Goal: Contribute content

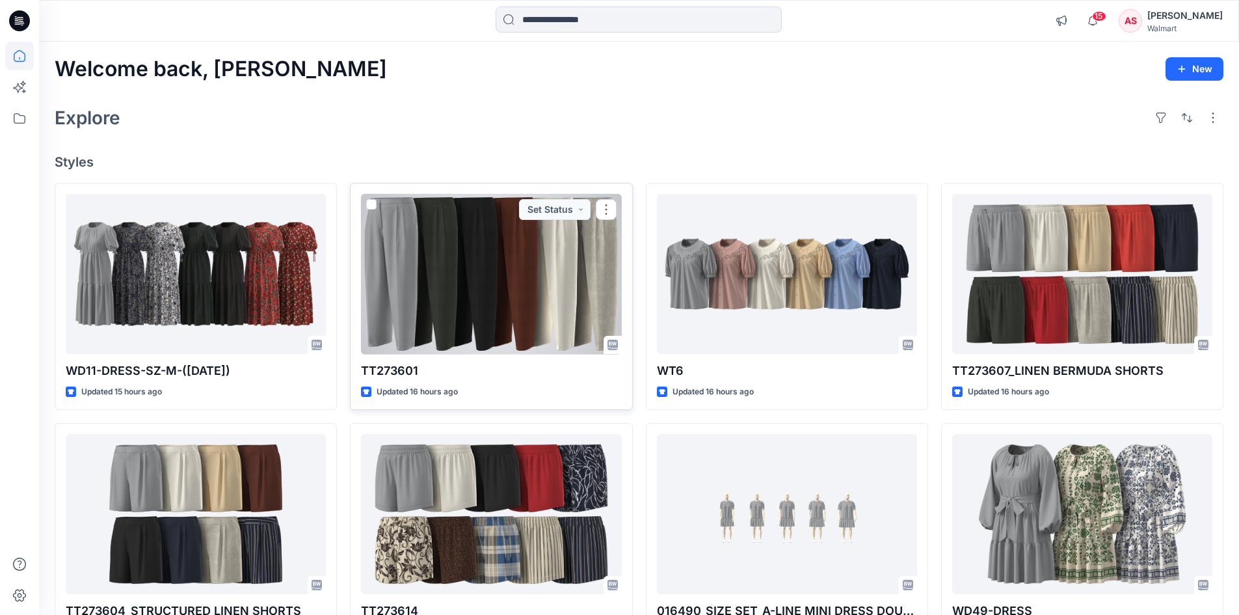
click at [503, 270] on div at bounding box center [491, 274] width 260 height 161
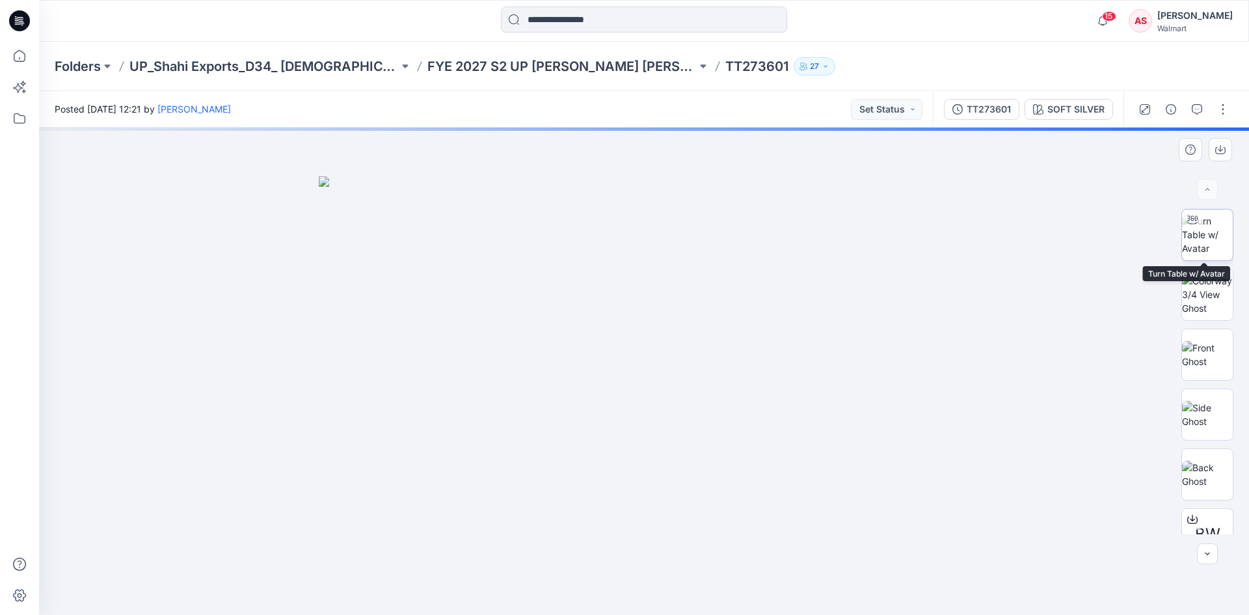
click at [1202, 236] on img at bounding box center [1207, 234] width 51 height 41
drag, startPoint x: 650, startPoint y: 478, endPoint x: 632, endPoint y: 334, distance: 145.5
drag, startPoint x: 681, startPoint y: 474, endPoint x: 702, endPoint y: 526, distance: 56.7
click at [678, 468] on img at bounding box center [644, 283] width 665 height 663
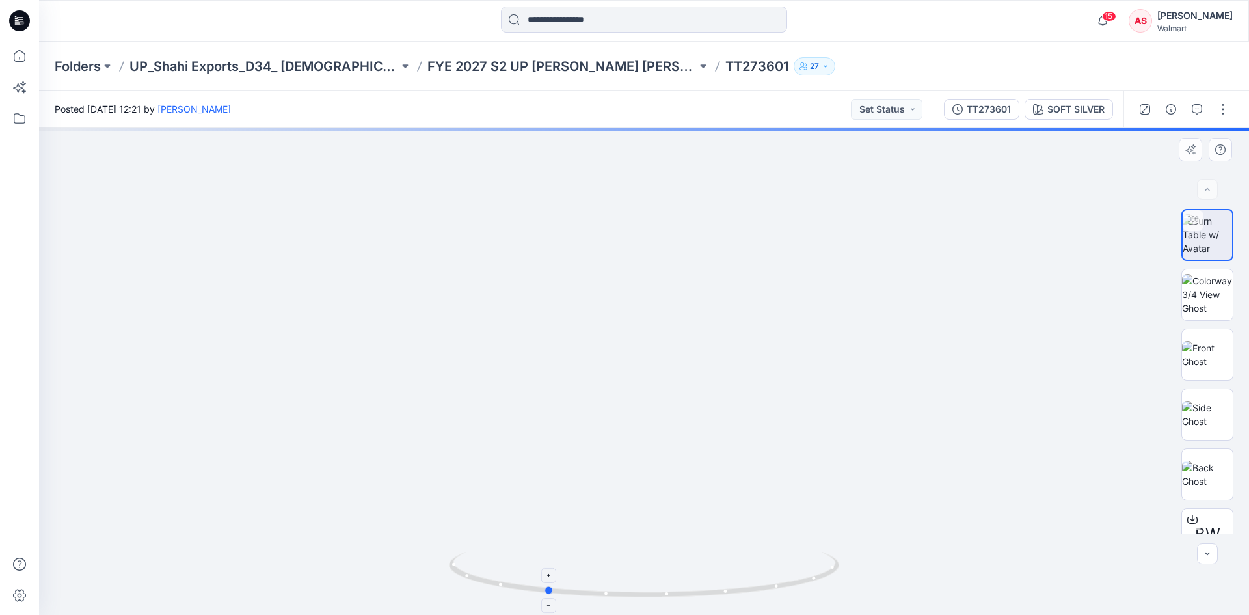
drag, startPoint x: 714, startPoint y: 597, endPoint x: 615, endPoint y: 596, distance: 98.2
click at [615, 596] on icon at bounding box center [646, 576] width 394 height 49
drag, startPoint x: 705, startPoint y: 403, endPoint x: 705, endPoint y: 483, distance: 80.7
drag, startPoint x: 727, startPoint y: 452, endPoint x: 731, endPoint y: 601, distance: 149.0
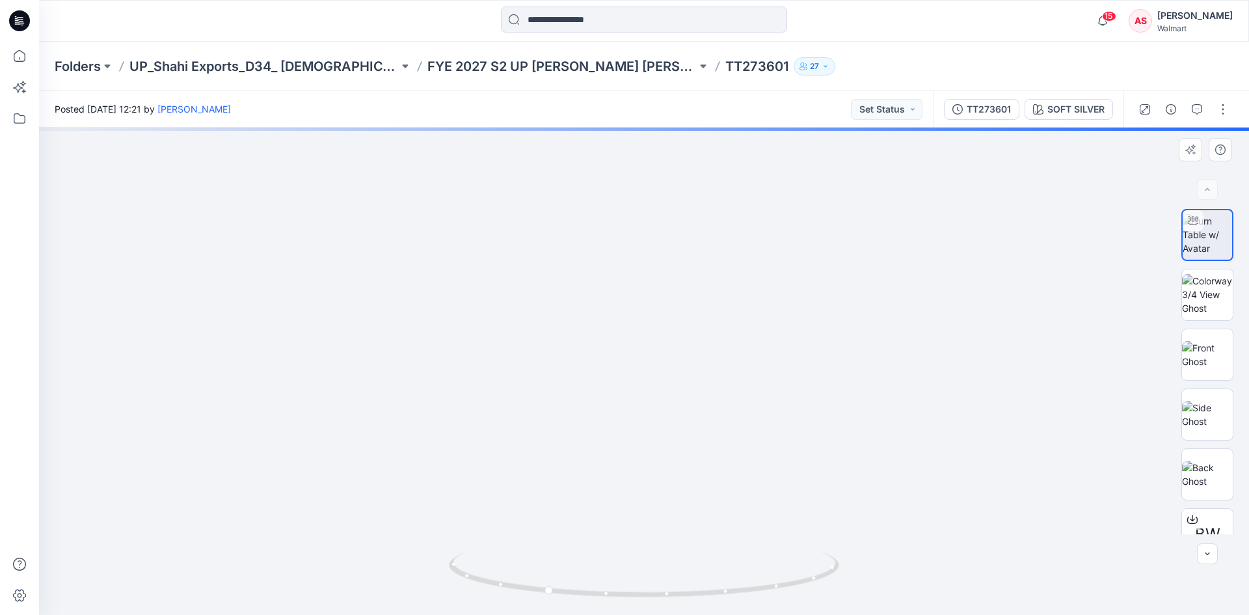
click at [731, 608] on div at bounding box center [644, 370] width 1210 height 487
drag, startPoint x: 734, startPoint y: 345, endPoint x: 703, endPoint y: 559, distance: 215.6
click at [703, 559] on div at bounding box center [644, 370] width 1210 height 487
drag, startPoint x: 725, startPoint y: 345, endPoint x: 731, endPoint y: 458, distance: 112.7
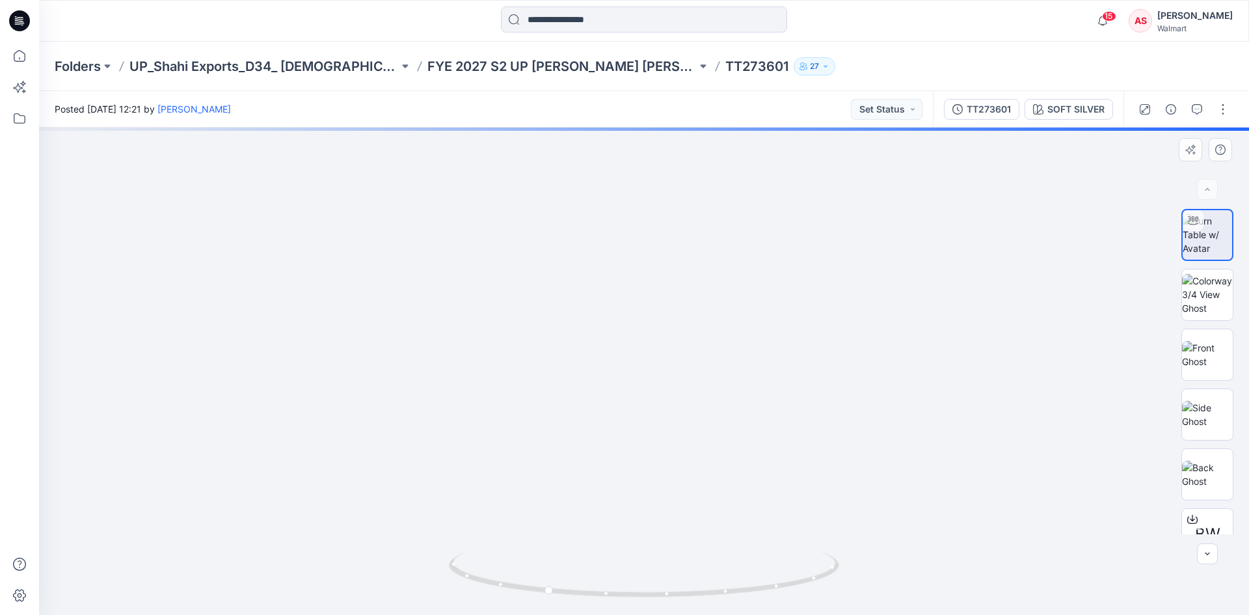
drag, startPoint x: 729, startPoint y: 395, endPoint x: 734, endPoint y: 436, distance: 40.8
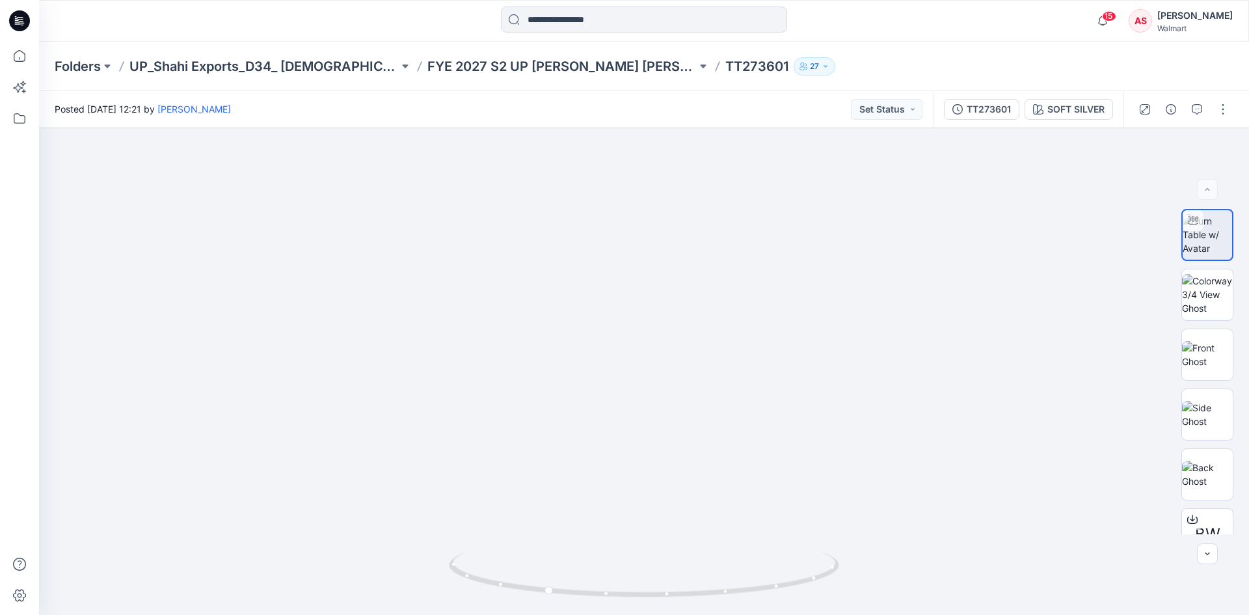
click at [18, 24] on icon at bounding box center [18, 23] width 6 height 1
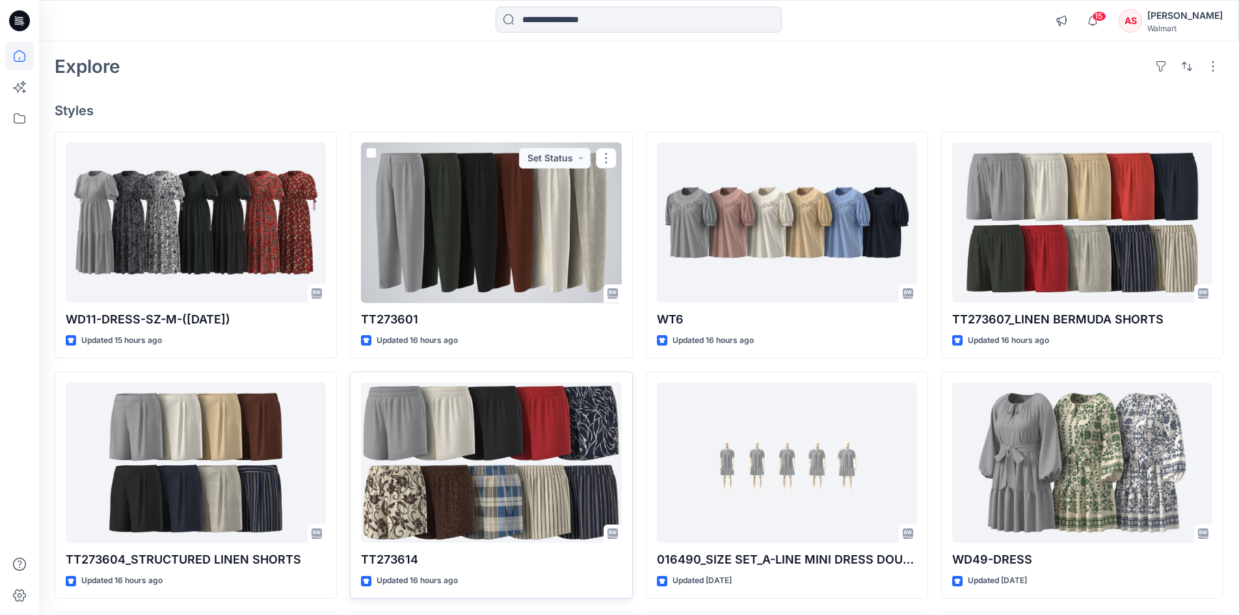
scroll to position [130, 0]
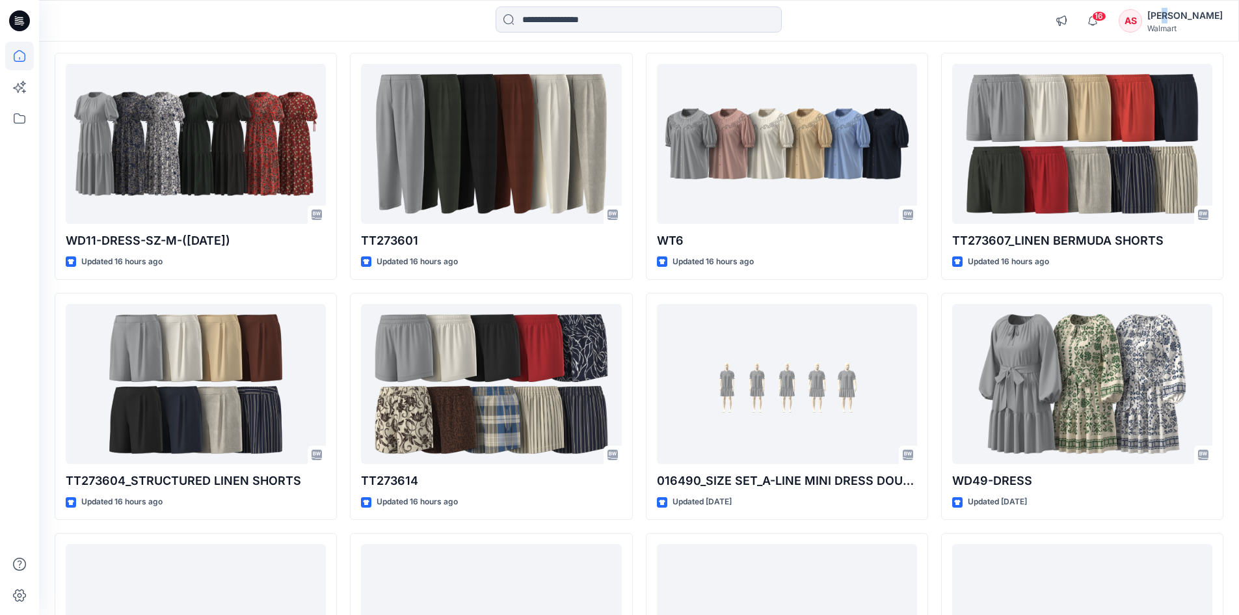
drag, startPoint x: 1167, startPoint y: 18, endPoint x: 1154, endPoint y: 36, distance: 22.9
click at [1169, 18] on div "[PERSON_NAME]" at bounding box center [1184, 16] width 75 height 16
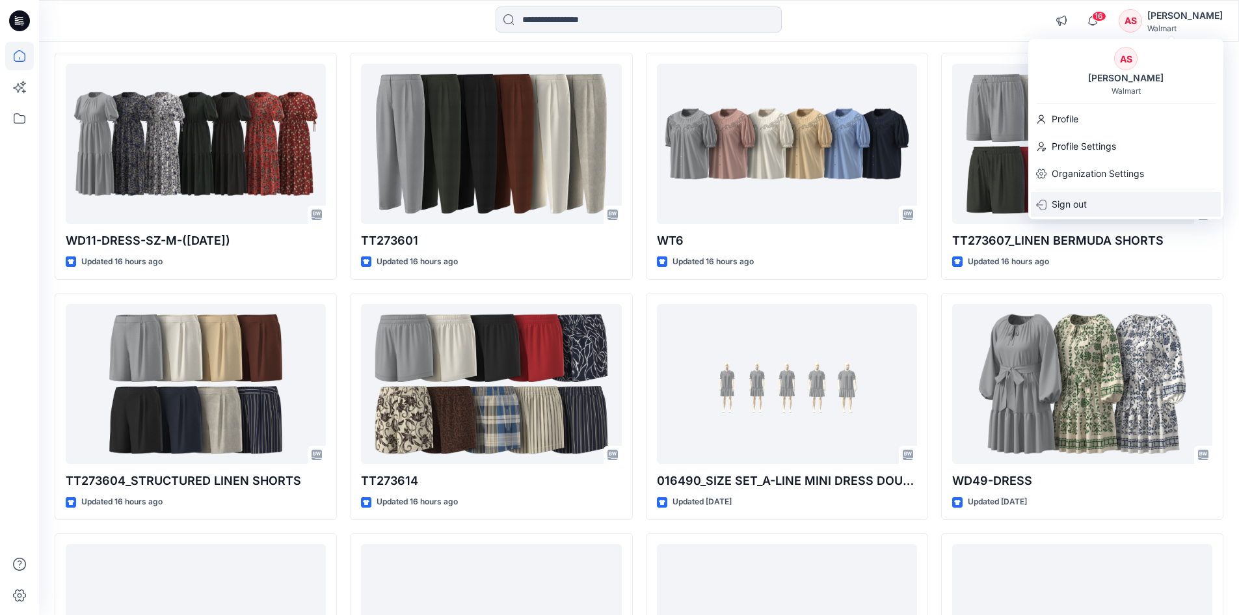
click at [1119, 209] on div "Sign out" at bounding box center [1126, 204] width 190 height 25
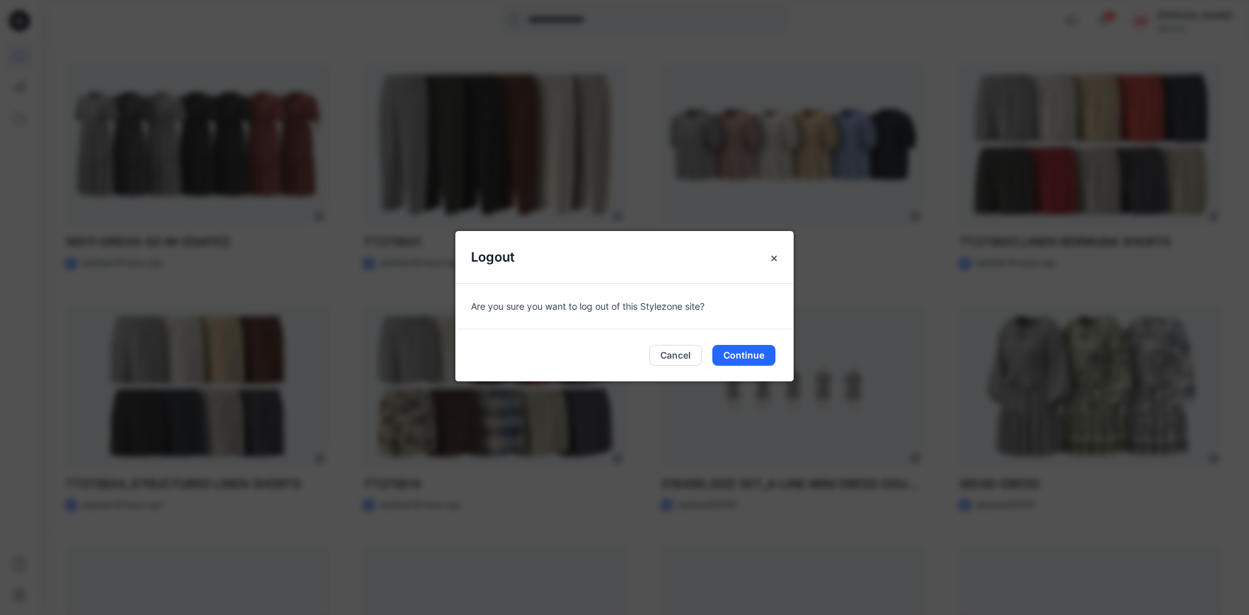
click at [897, 330] on div "Logout Are you sure you want to log out of this Stylezone site? Cancel Continue" at bounding box center [624, 307] width 1249 height 615
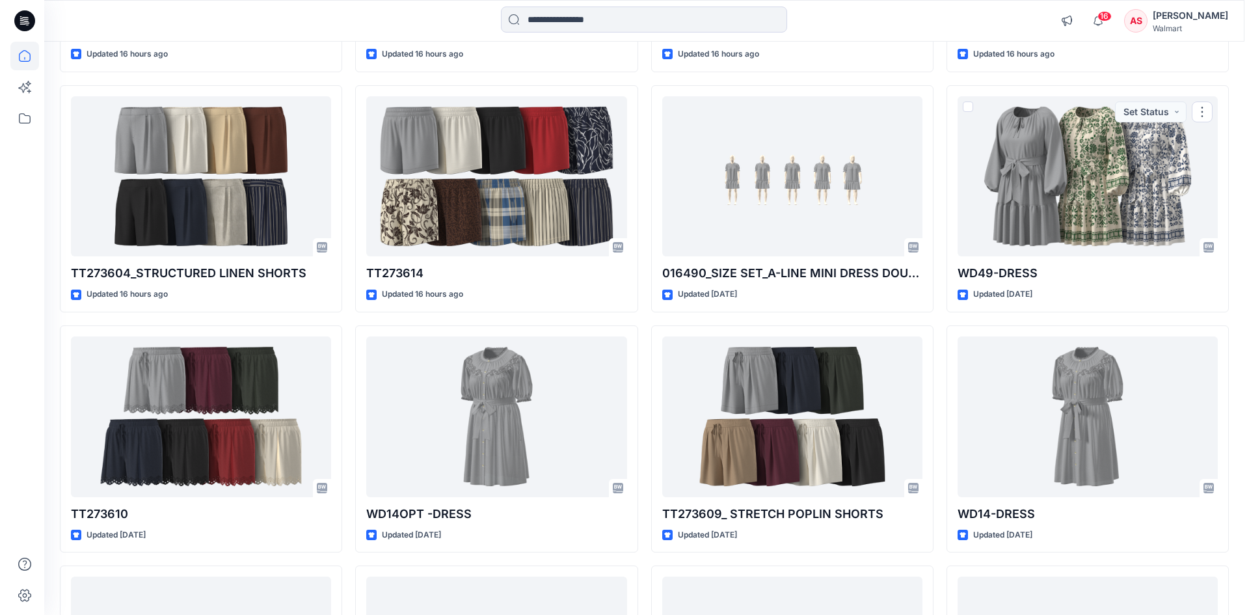
scroll to position [0, 0]
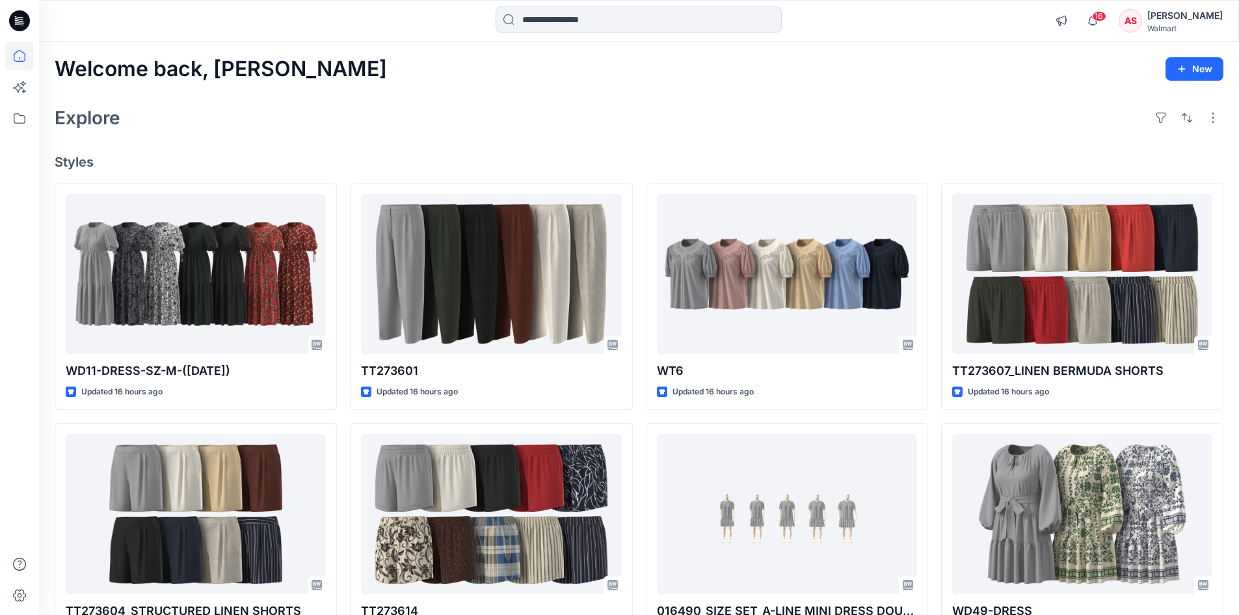
click at [1177, 25] on div "Walmart" at bounding box center [1184, 28] width 75 height 10
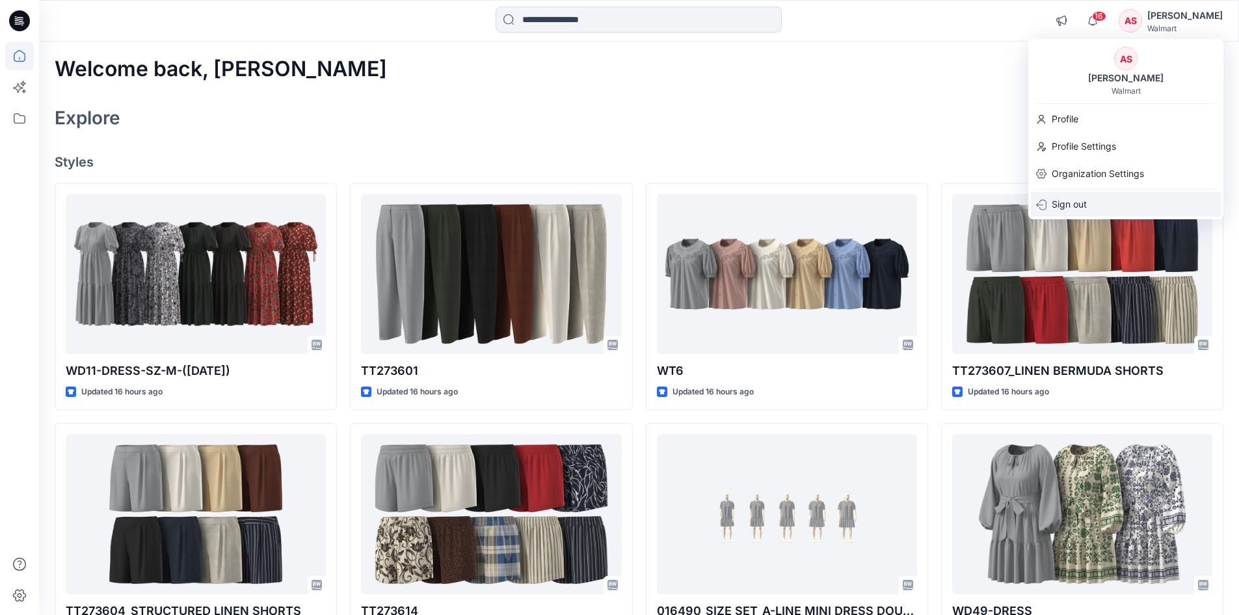
click at [1116, 194] on div "Sign out" at bounding box center [1126, 204] width 190 height 25
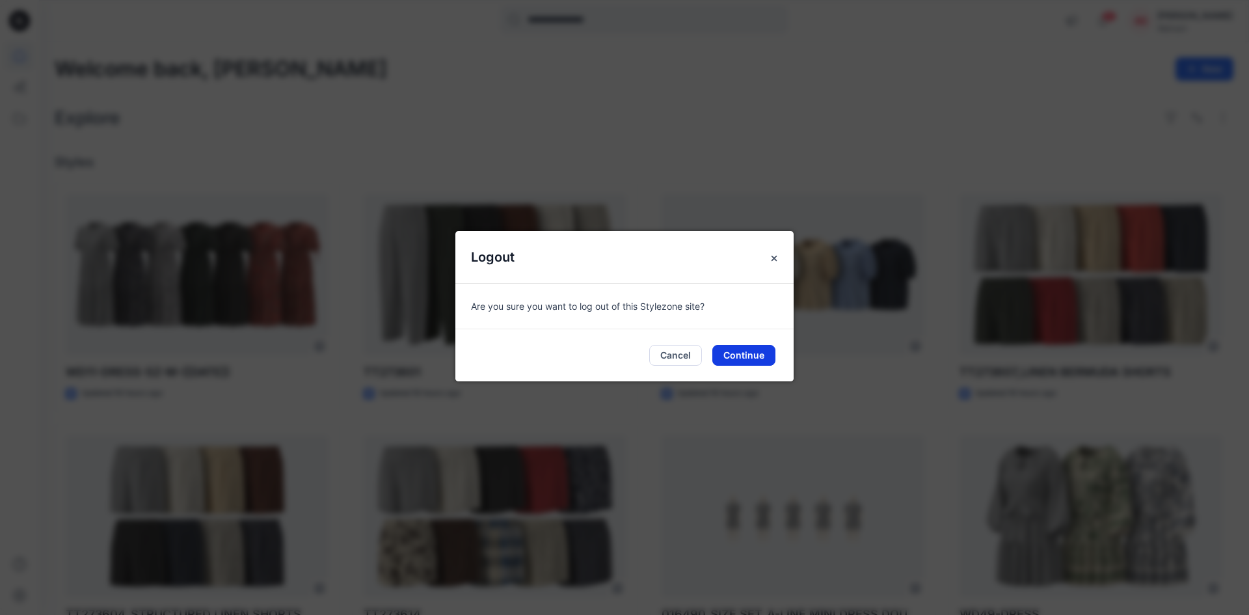
click at [770, 355] on button "Continue" at bounding box center [743, 355] width 63 height 21
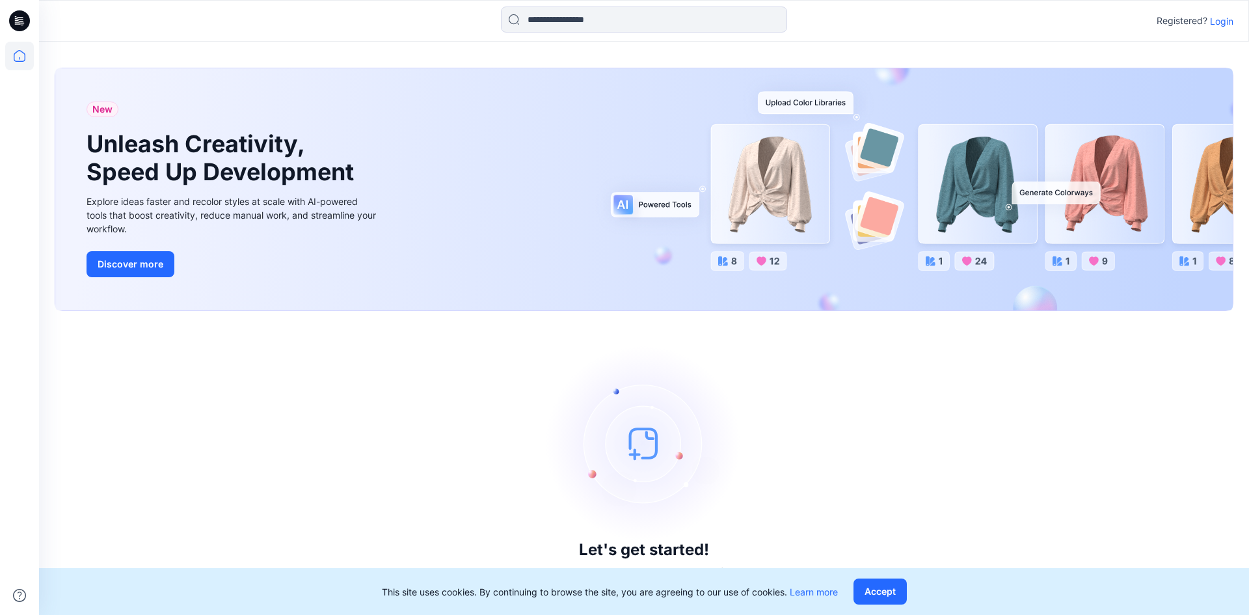
click at [1232, 21] on p "Login" at bounding box center [1221, 21] width 23 height 14
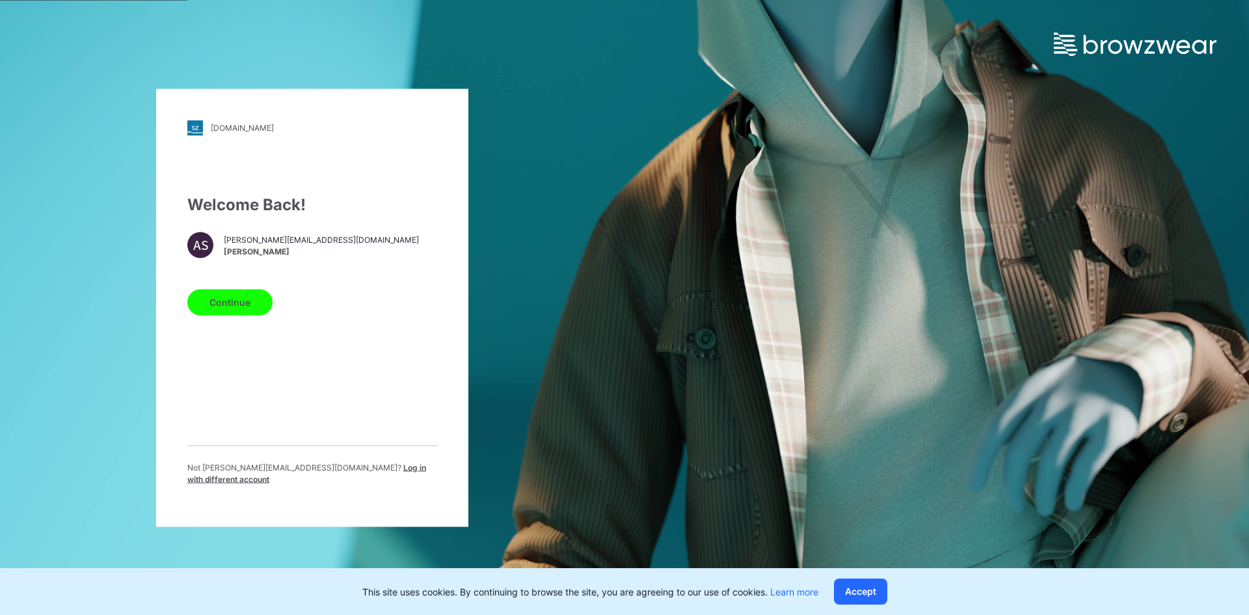
click at [377, 476] on span "Log in with different account" at bounding box center [306, 472] width 239 height 21
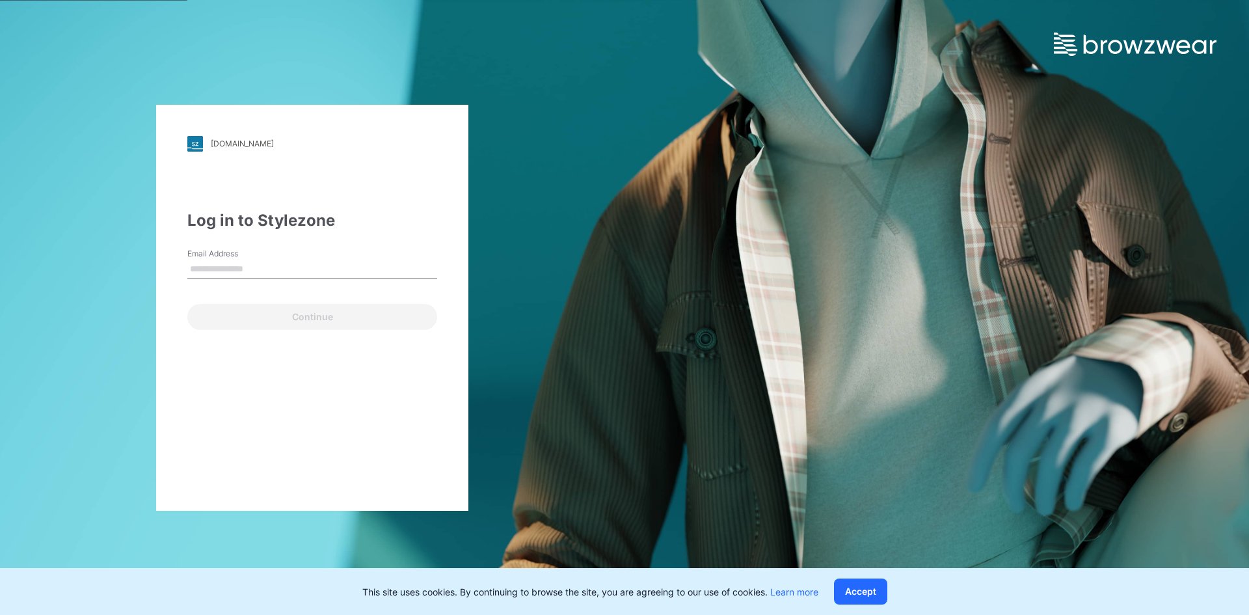
click at [246, 266] on input "Email Address" at bounding box center [312, 270] width 250 height 20
type input "**********"
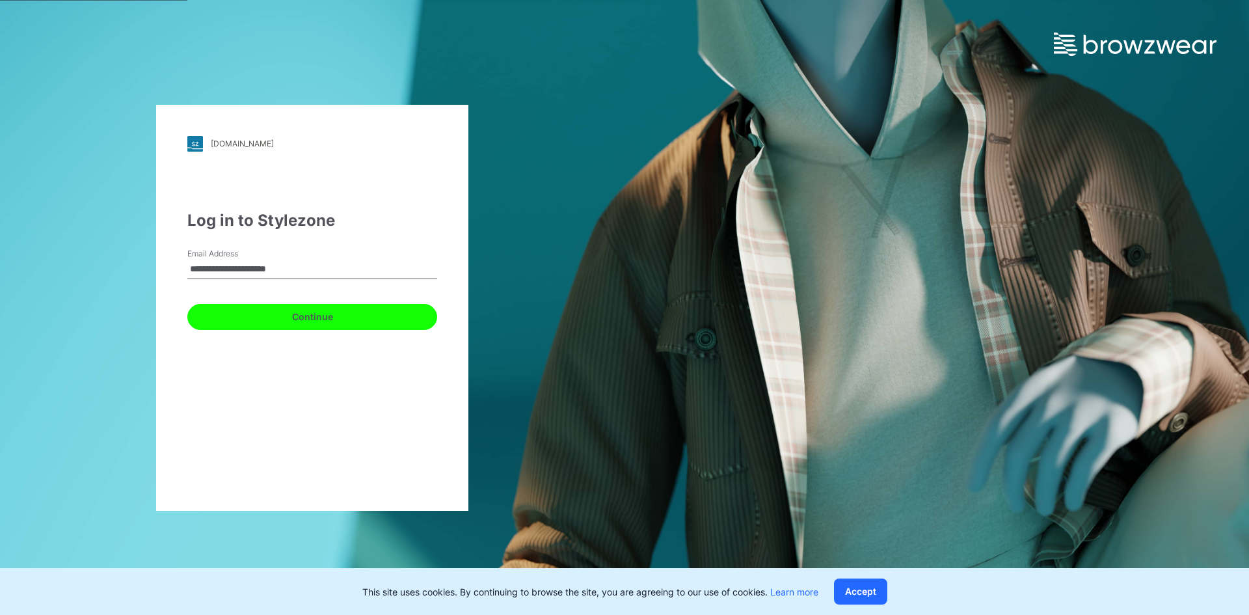
click at [234, 310] on button "Continue" at bounding box center [312, 317] width 250 height 26
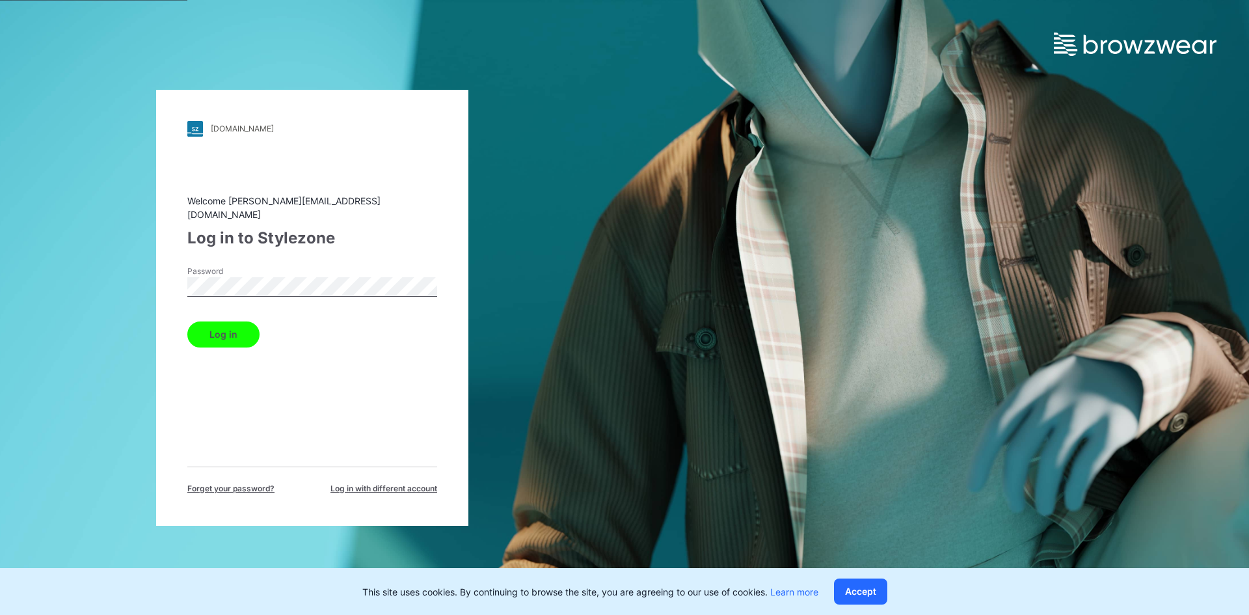
click at [222, 324] on button "Log in" at bounding box center [223, 334] width 72 height 26
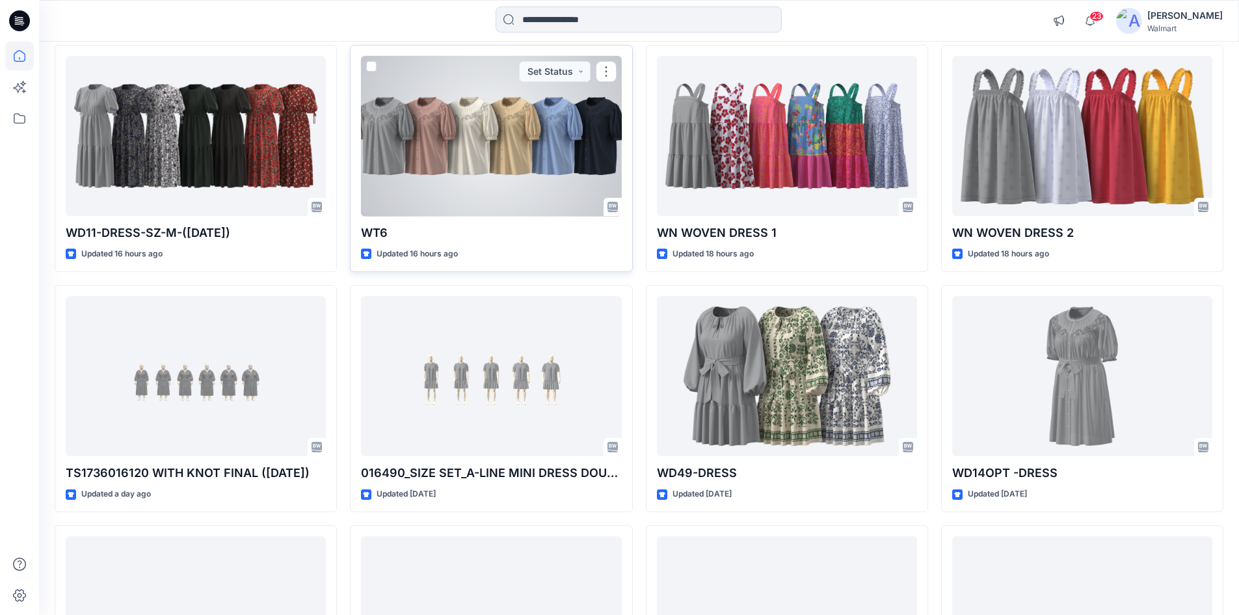
scroll to position [338, 0]
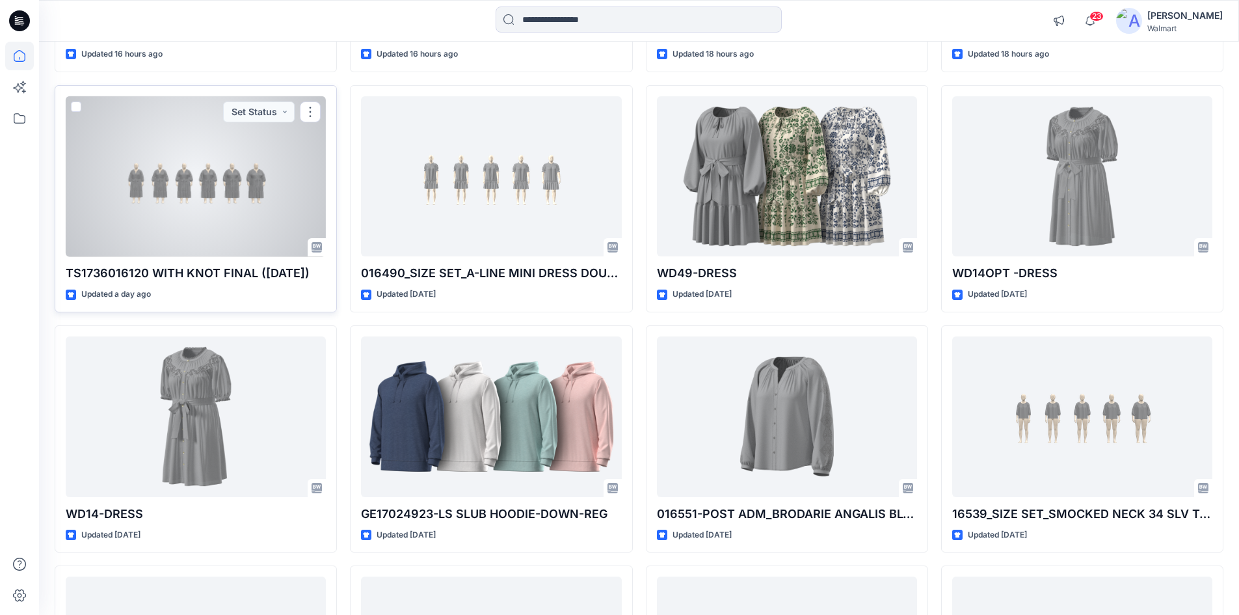
click at [231, 159] on div at bounding box center [196, 176] width 260 height 161
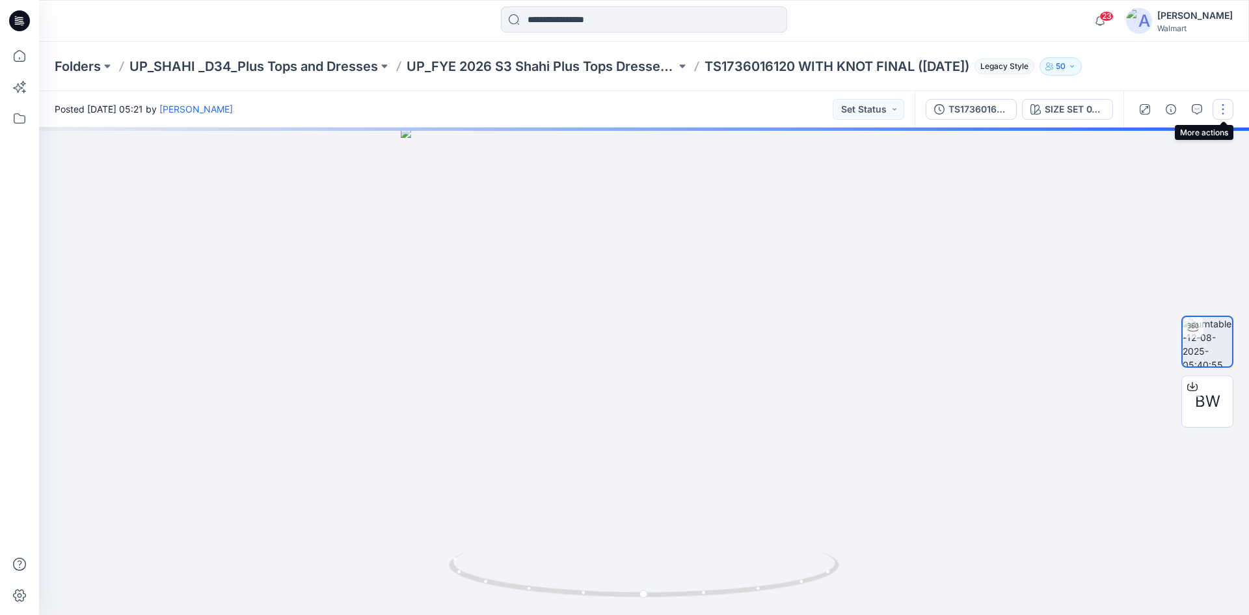
click at [1222, 104] on button "button" at bounding box center [1223, 109] width 21 height 21
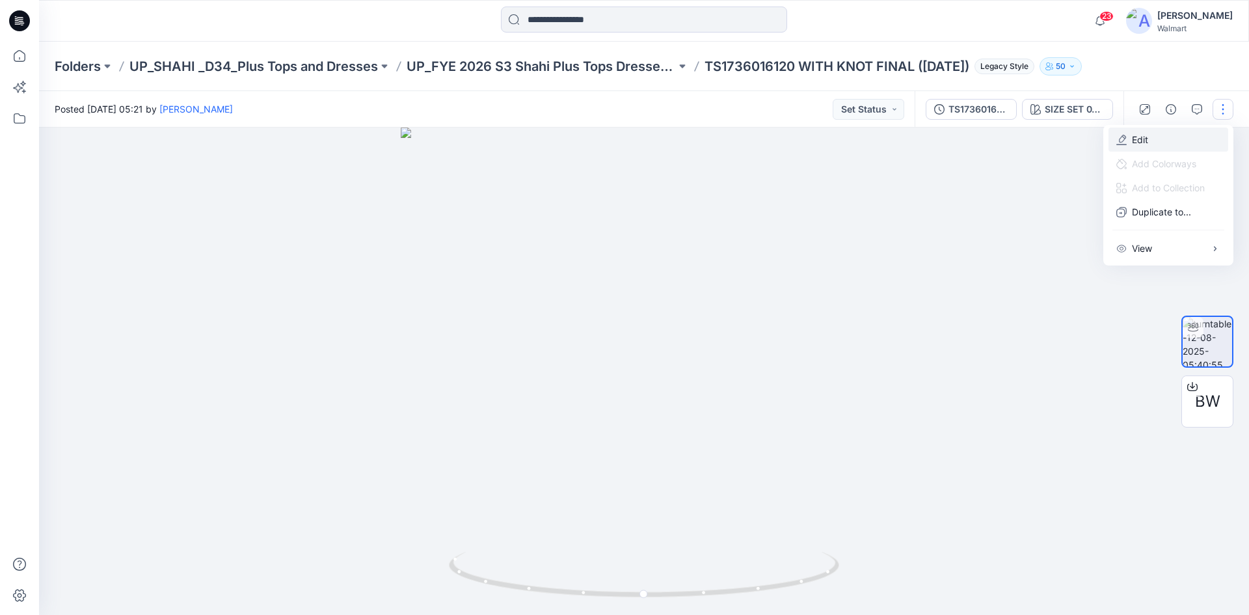
click at [1147, 143] on p "Edit" at bounding box center [1140, 140] width 16 height 14
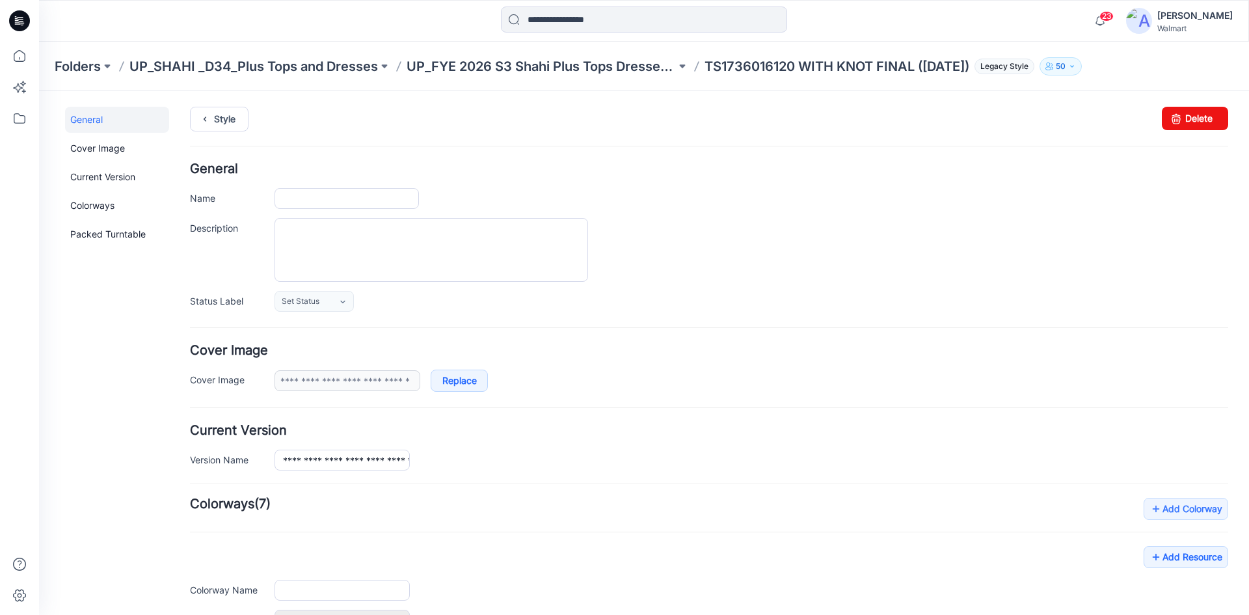
type input "**********"
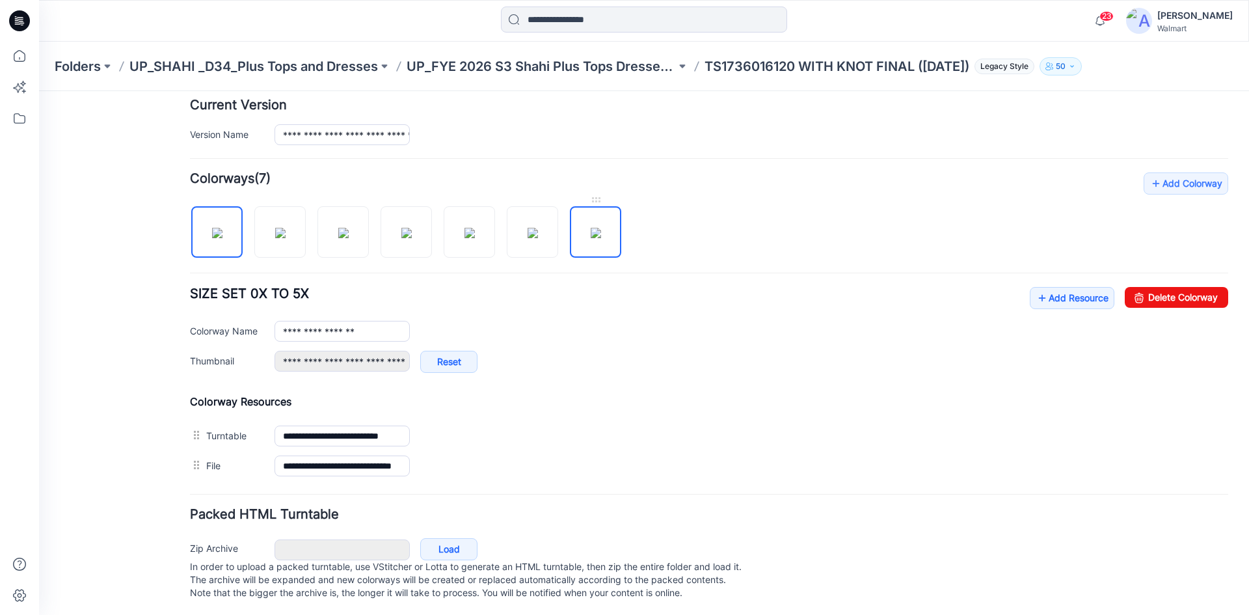
click at [591, 228] on img at bounding box center [596, 233] width 10 height 10
type input "**********"
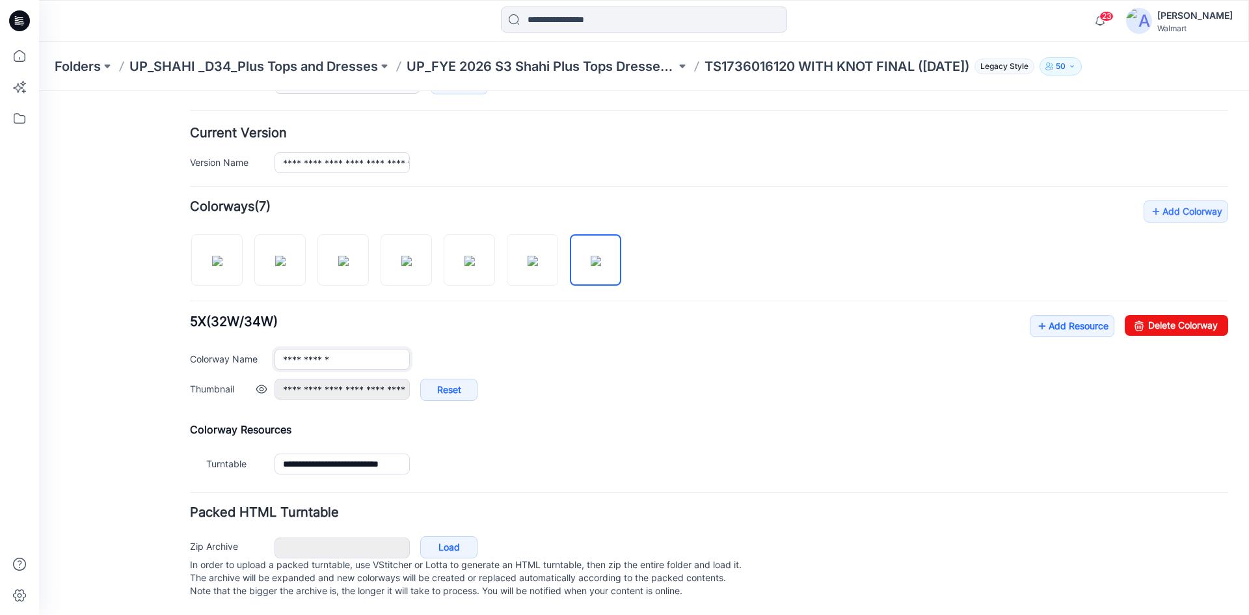
drag, startPoint x: 351, startPoint y: 348, endPoint x: 225, endPoint y: 367, distance: 127.0
click at [230, 364] on div "**********" at bounding box center [709, 364] width 1038 height 99
click at [21, 21] on icon at bounding box center [19, 21] width 21 height 42
